Goal: Book appointment/travel/reservation

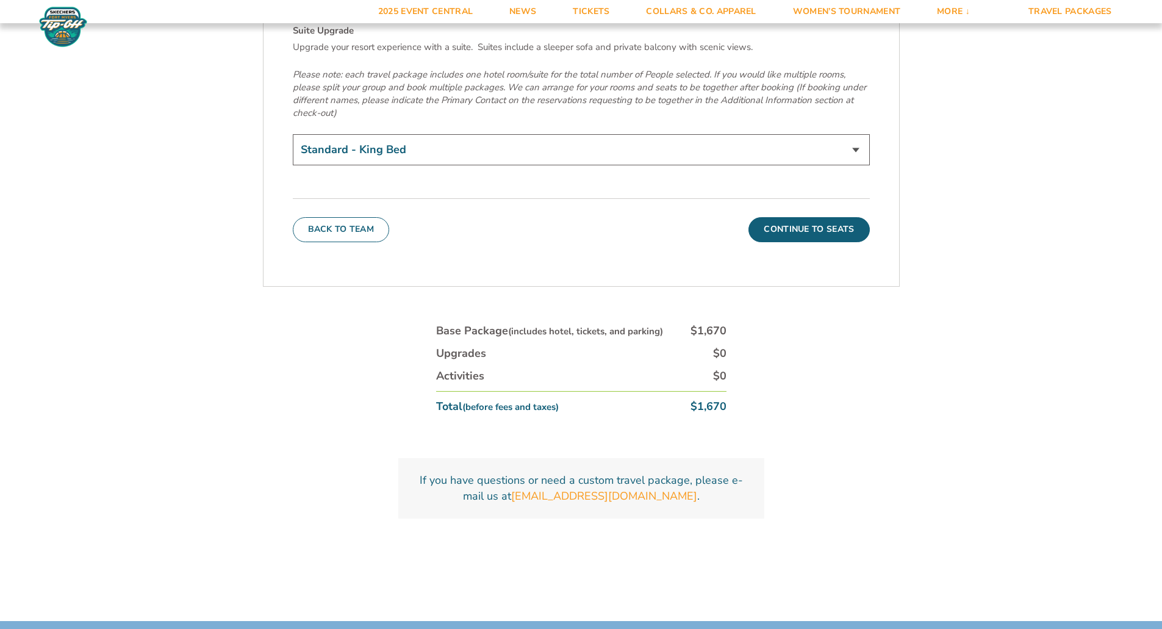
scroll to position [4453, 0]
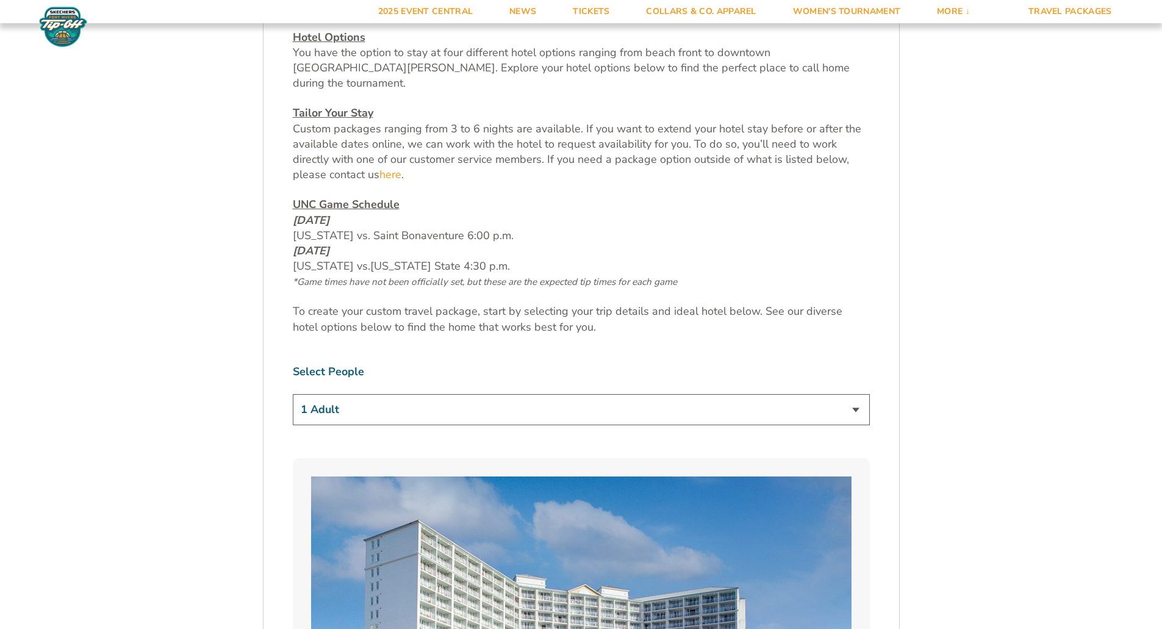
scroll to position [590, 0]
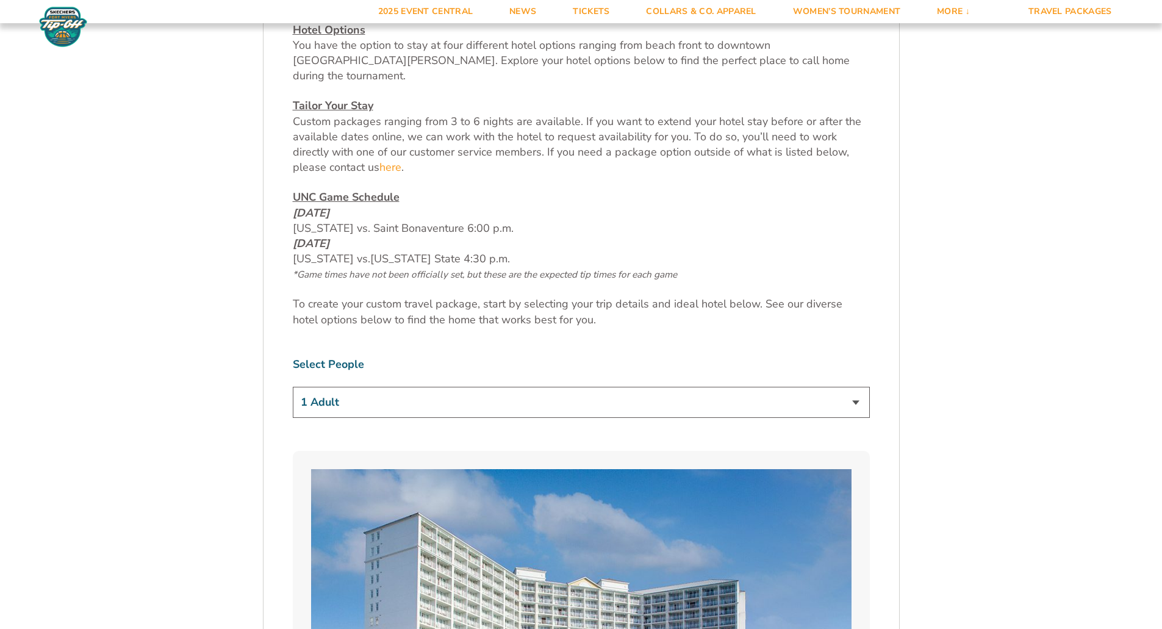
click at [854, 387] on select "1 Adult 2 Adults 3 Adults 4 Adults 2 Adults + 1 Child 2 Adults + 2 Children 2 A…" at bounding box center [581, 402] width 577 height 31
select select "2 Adults"
click at [293, 387] on select "1 Adult 2 Adults 3 Adults 4 Adults 2 Adults + 1 Child 2 Adults + 2 Children 2 A…" at bounding box center [581, 402] width 577 height 31
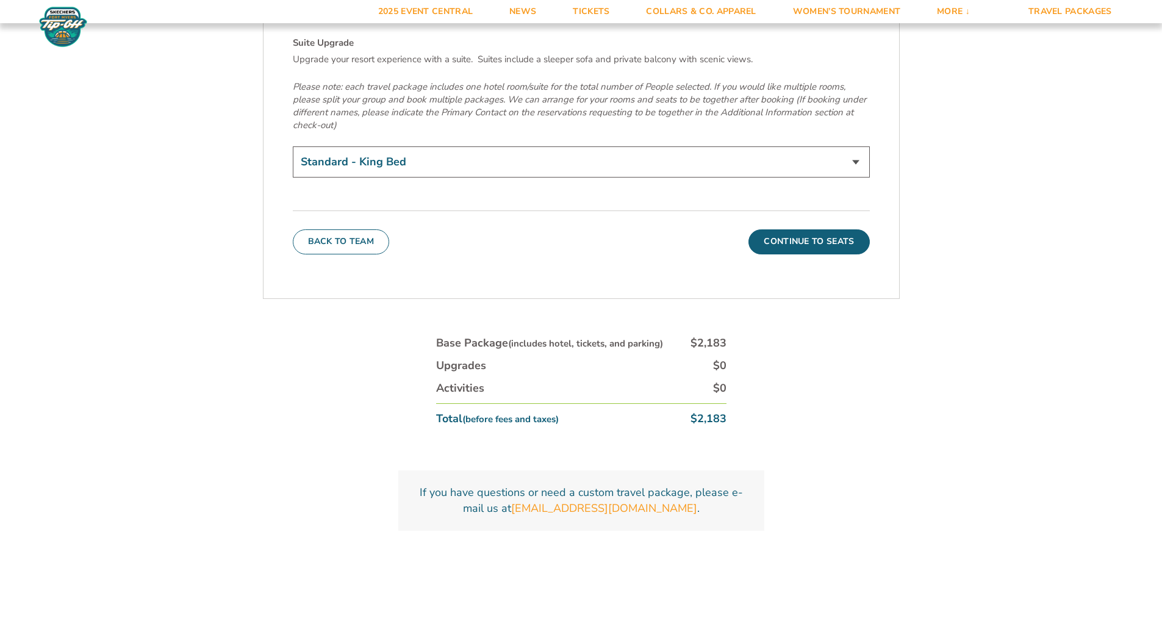
scroll to position [4453, 0]
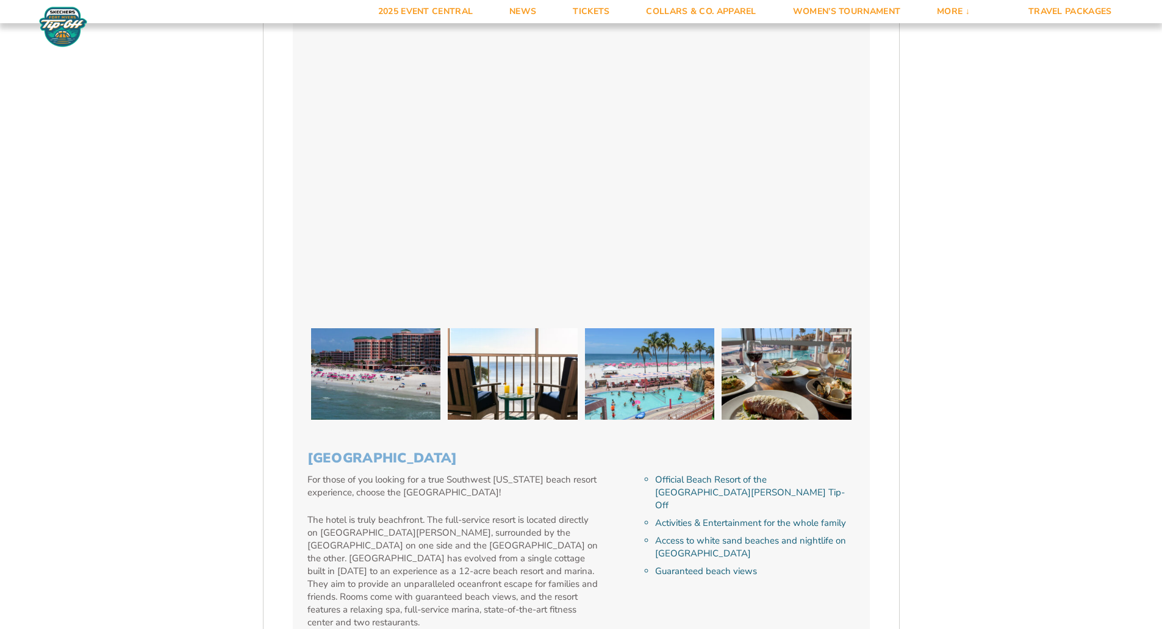
scroll to position [2610, 0]
